Goal: Task Accomplishment & Management: Manage account settings

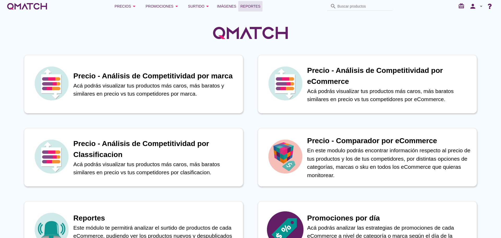
click at [248, 8] on span "Reportes" at bounding box center [250, 6] width 20 height 6
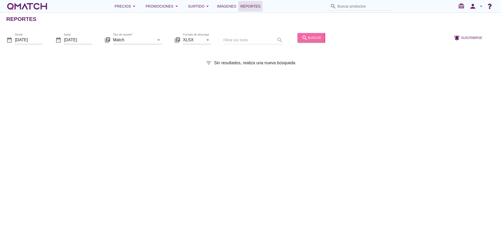
click at [305, 37] on div "search buscar" at bounding box center [311, 37] width 19 height 6
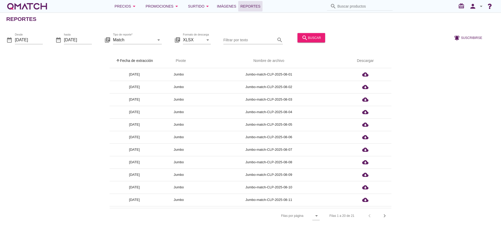
click at [144, 60] on th "arrow_upward Fecha de extracción" at bounding box center [135, 61] width 50 height 15
click at [473, 8] on icon "person" at bounding box center [473, 6] width 10 height 7
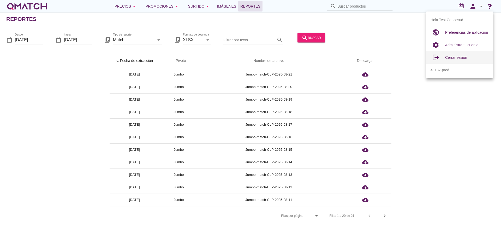
click at [462, 59] on span "Cerrar sesión" at bounding box center [456, 57] width 22 height 4
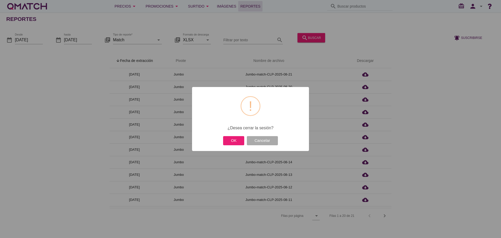
drag, startPoint x: 233, startPoint y: 139, endPoint x: 243, endPoint y: 126, distance: 17.0
click at [233, 139] on button "OK" at bounding box center [233, 140] width 21 height 9
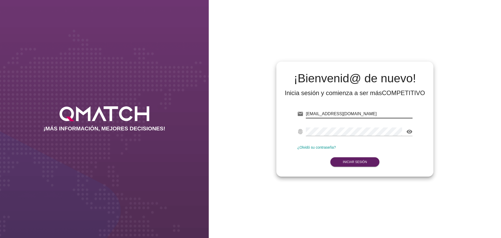
click at [353, 110] on input "[EMAIL_ADDRESS][DOMAIN_NAME]" at bounding box center [359, 114] width 107 height 8
type input "[EMAIL_ADDRESS][DOMAIN_NAME]"
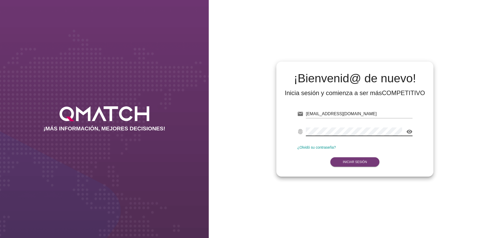
click at [359, 162] on strong "Iniciar Sesión" at bounding box center [355, 162] width 24 height 4
